Goal: Register for event/course

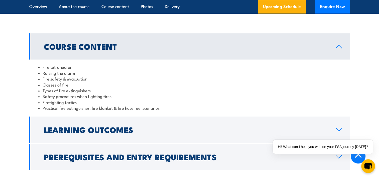
scroll to position [476, 0]
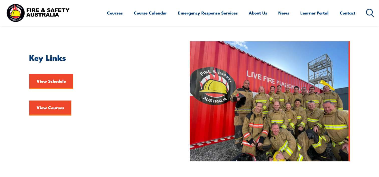
scroll to position [125, 0]
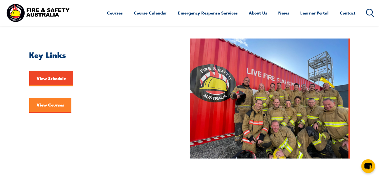
click at [51, 105] on link "View Courses" at bounding box center [50, 105] width 42 height 15
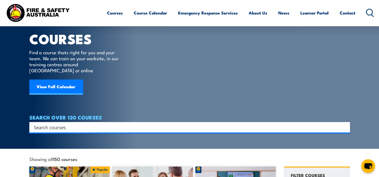
scroll to position [25, 0]
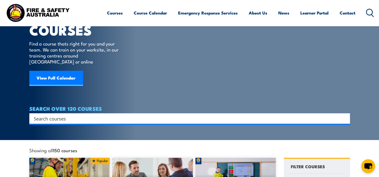
click at [297, 115] on input "Search input" at bounding box center [186, 119] width 305 height 8
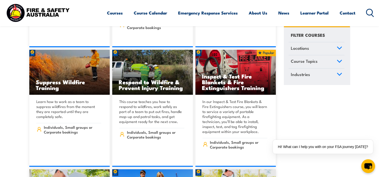
scroll to position [5690, 0]
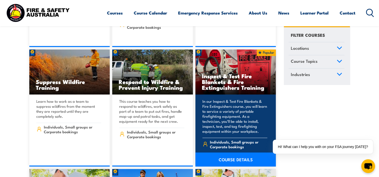
click at [223, 73] on h3 "Inspect & Test Fire Blankets & Fire Extinguishers Training" at bounding box center [236, 81] width 68 height 17
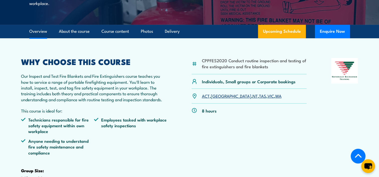
scroll to position [125, 0]
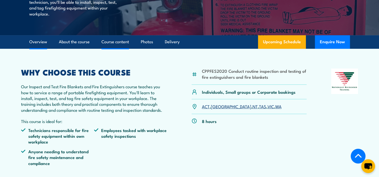
click at [111, 49] on link "Course content" at bounding box center [116, 41] width 28 height 13
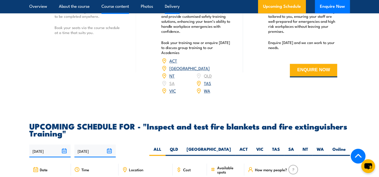
scroll to position [802, 0]
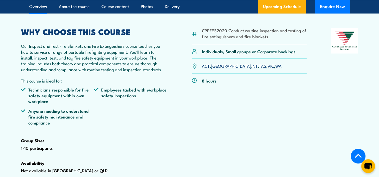
scroll to position [144, 0]
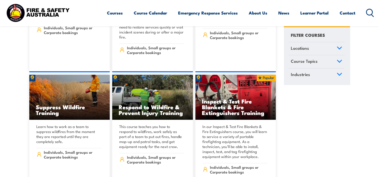
scroll to position [5690, 0]
